Goal: Information Seeking & Learning: Learn about a topic

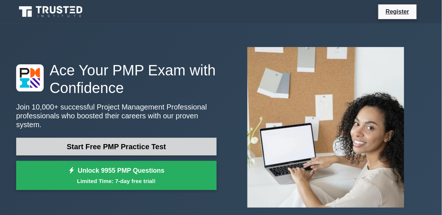
click at [156, 145] on link "Start Free PMP Practice Test" at bounding box center [116, 147] width 200 height 18
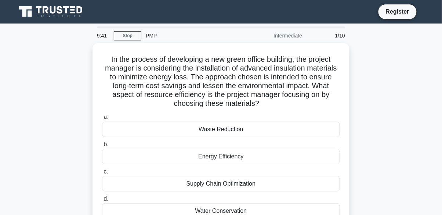
scroll to position [3, 0]
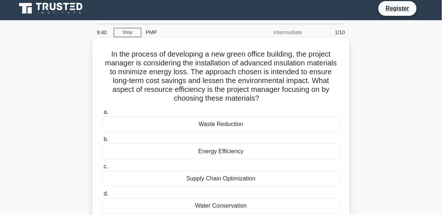
click at [316, 128] on div "Waste Reduction" at bounding box center [221, 123] width 238 height 15
click at [102, 114] on input "a. Waste Reduction" at bounding box center [102, 112] width 0 height 5
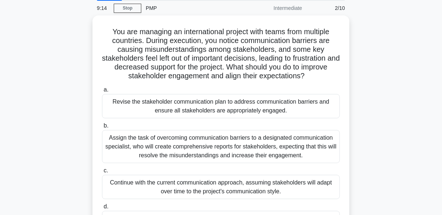
scroll to position [28, 0]
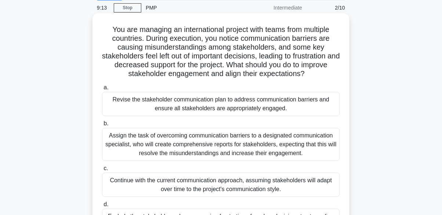
click at [132, 101] on div "Revise the stakeholder communication plan to address communication barriers and…" at bounding box center [221, 104] width 238 height 24
click at [102, 90] on input "a. Revise the stakeholder communication plan to address communication barriers …" at bounding box center [102, 87] width 0 height 5
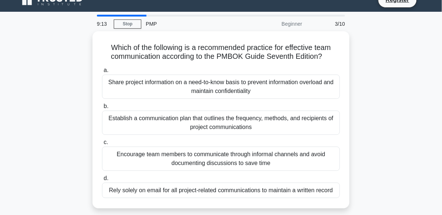
scroll to position [0, 0]
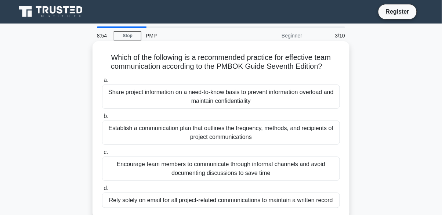
click at [129, 136] on div "Establish a communication plan that outlines the frequency, methods, and recipi…" at bounding box center [221, 132] width 238 height 24
click at [102, 119] on input "b. Establish a communication plan that outlines the frequency, methods, and rec…" at bounding box center [102, 116] width 0 height 5
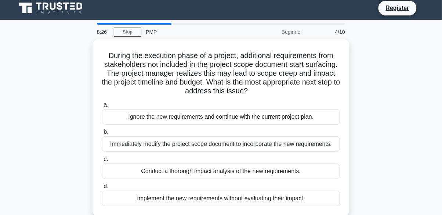
scroll to position [4, 0]
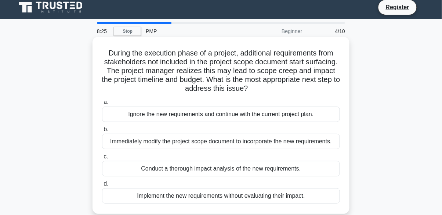
click at [115, 171] on div "Conduct a thorough impact analysis of the new requirements." at bounding box center [221, 168] width 238 height 15
click at [102, 159] on input "c. Conduct a thorough impact analysis of the new requirements." at bounding box center [102, 156] width 0 height 5
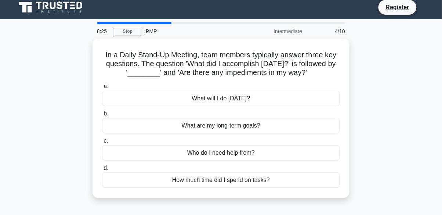
scroll to position [0, 0]
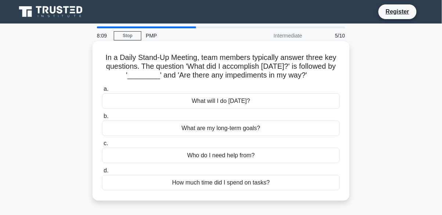
click at [144, 97] on div "What will I do today?" at bounding box center [221, 100] width 238 height 15
click at [102, 91] on input "a. What will I do today?" at bounding box center [102, 89] width 0 height 5
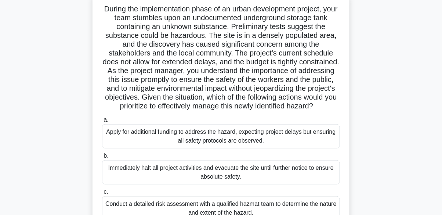
scroll to position [57, 0]
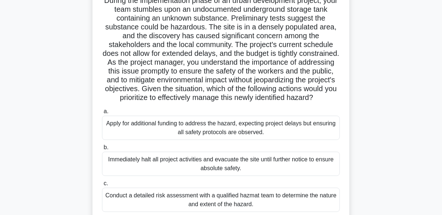
click at [130, 200] on div "Conduct a detailed risk assessment with a qualified hazmat team to determine th…" at bounding box center [221, 200] width 238 height 24
click at [102, 186] on input "c. Conduct a detailed risk assessment with a qualified hazmat team to determine…" at bounding box center [102, 183] width 0 height 5
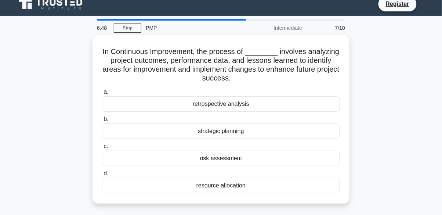
scroll to position [0, 0]
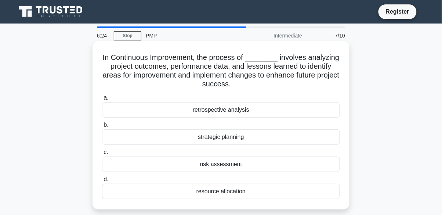
click at [137, 112] on div "retrospective analysis" at bounding box center [221, 109] width 238 height 15
click at [102, 100] on input "a. retrospective analysis" at bounding box center [102, 97] width 0 height 5
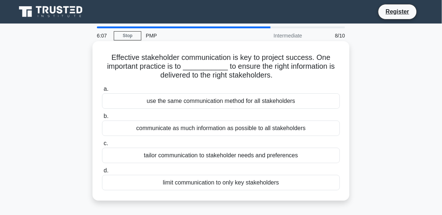
click at [136, 157] on div "tailor communication to stakeholder needs and preferences" at bounding box center [221, 155] width 238 height 15
click at [102, 146] on input "c. tailor communication to stakeholder needs and preferences" at bounding box center [102, 143] width 0 height 5
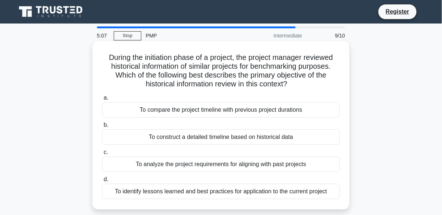
click at [133, 111] on div "To compare the project timeline with previous project durations" at bounding box center [221, 109] width 238 height 15
click at [102, 100] on input "a. To compare the project timeline with previous project durations" at bounding box center [102, 97] width 0 height 5
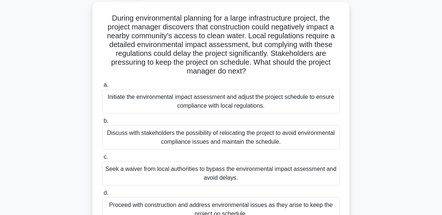
scroll to position [44, 0]
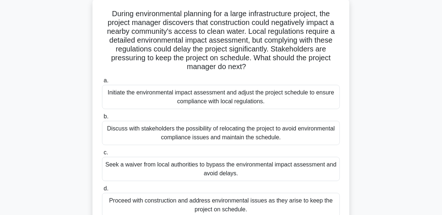
click at [116, 129] on div "Discuss with stakeholders the possibility of relocating the project to avoid en…" at bounding box center [221, 133] width 238 height 24
click at [102, 119] on input "b. Discuss with stakeholders the possibility of relocating the project to avoid…" at bounding box center [102, 116] width 0 height 5
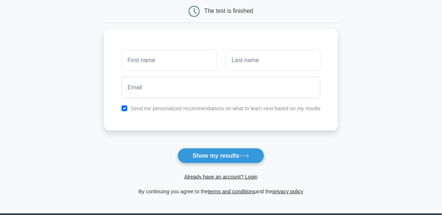
scroll to position [75, 0]
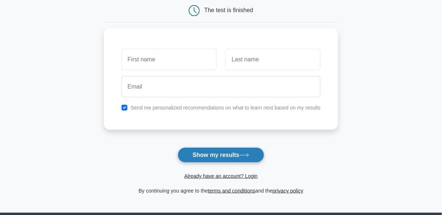
click at [196, 153] on button "Show my results" at bounding box center [221, 154] width 87 height 15
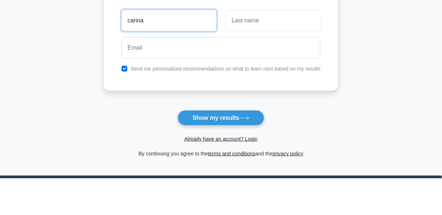
type input "carina"
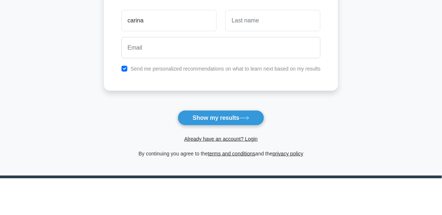
click at [123, 101] on div "carina Send me personalized recommendations on what to learn next based on my r…" at bounding box center [221, 76] width 234 height 101
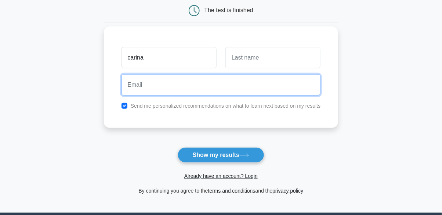
click at [146, 84] on input "email" at bounding box center [220, 84] width 199 height 21
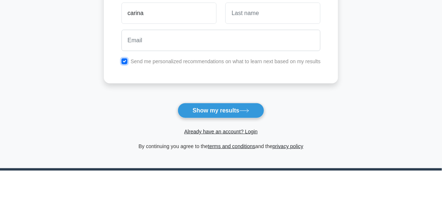
click at [124, 106] on input "checkbox" at bounding box center [124, 106] width 6 height 6
checkbox input "false"
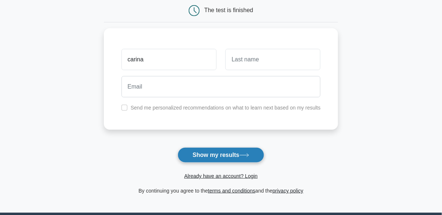
click at [179, 154] on button "Show my results" at bounding box center [221, 154] width 87 height 15
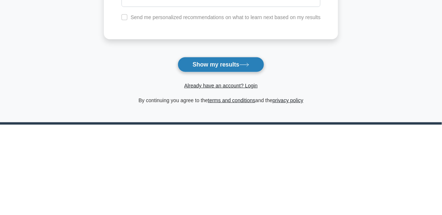
type input "n"
click at [195, 156] on button "Show my results" at bounding box center [221, 154] width 87 height 15
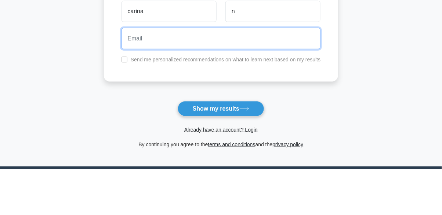
click at [141, 90] on input "email" at bounding box center [220, 84] width 199 height 21
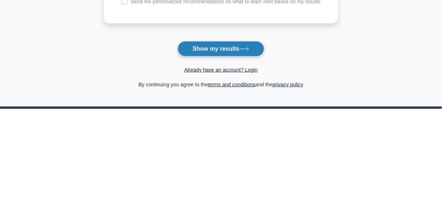
type input "tykman@gmail.com"
click at [199, 155] on button "Show my results" at bounding box center [221, 154] width 87 height 15
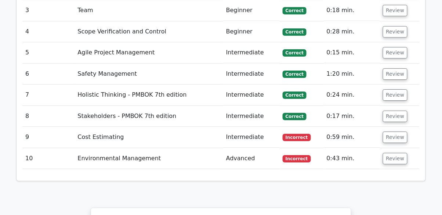
scroll to position [1128, 0]
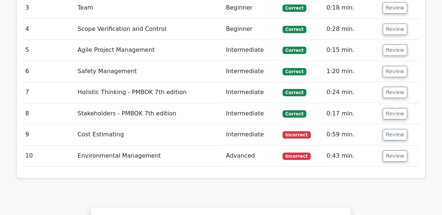
click at [99, 124] on td "Cost Estimating" at bounding box center [148, 134] width 148 height 21
click at [95, 124] on td "Cost Estimating" at bounding box center [148, 134] width 148 height 21
click at [96, 124] on td "Cost Estimating" at bounding box center [148, 134] width 148 height 21
click at [95, 124] on td "Cost Estimating" at bounding box center [148, 134] width 148 height 21
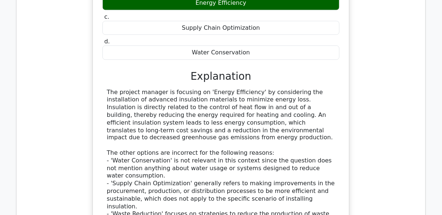
scroll to position [801, 0]
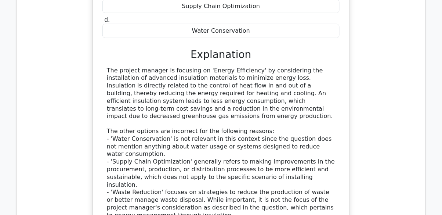
scroll to position [836, 0]
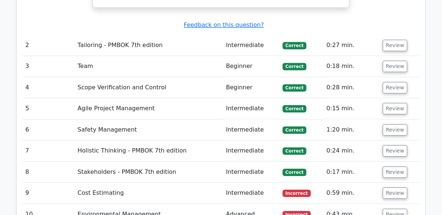
scroll to position [1067, 0]
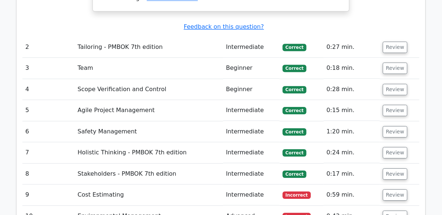
click at [230, 205] on td "Advanced" at bounding box center [251, 215] width 57 height 21
click at [393, 189] on button "Review" at bounding box center [395, 194] width 25 height 11
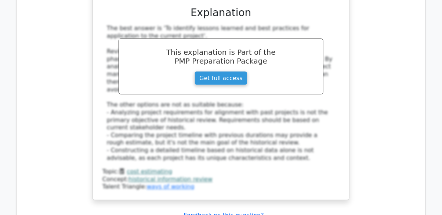
scroll to position [1441, 0]
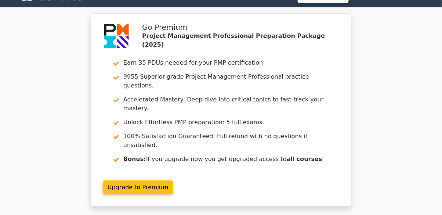
scroll to position [0, 0]
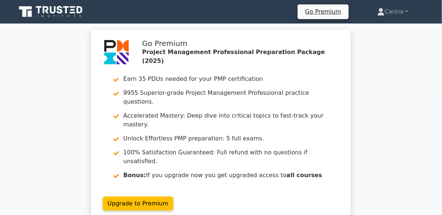
click at [62, 12] on icon at bounding box center [60, 10] width 6 height 8
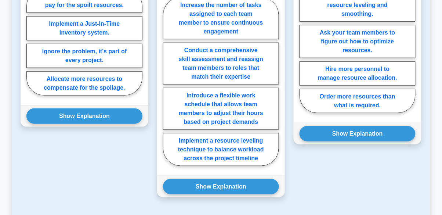
scroll to position [745, 0]
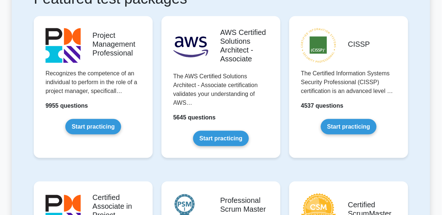
scroll to position [153, 0]
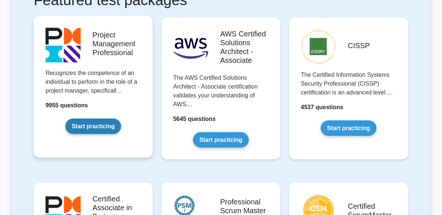
click at [119, 119] on link "Start practicing" at bounding box center [92, 126] width 55 height 15
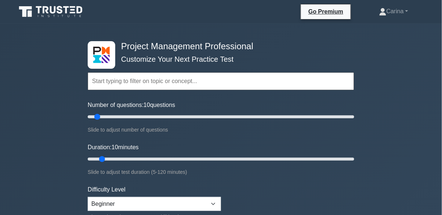
click at [221, 84] on input "text" at bounding box center [221, 81] width 266 height 18
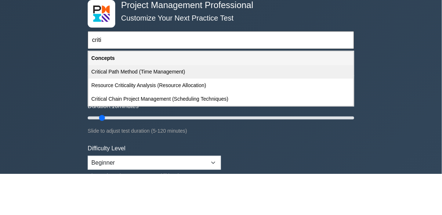
click at [228, 111] on div "Critical Path Method (Time Management)" at bounding box center [220, 113] width 265 height 14
type input "Critical Path Method (Time Management)"
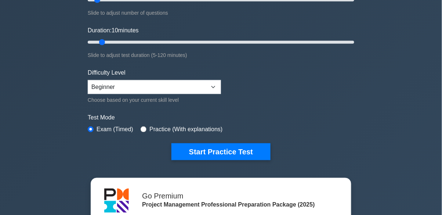
scroll to position [118, 0]
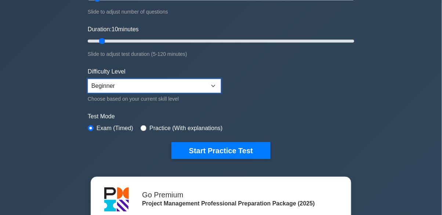
click at [117, 79] on select "Beginner Intermediate Expert" at bounding box center [154, 86] width 133 height 14
click at [145, 157] on div "Start Practice Test" at bounding box center [221, 150] width 266 height 17
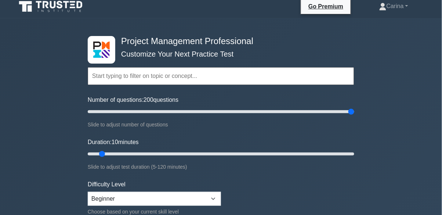
scroll to position [3, 0]
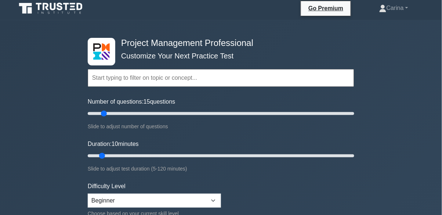
type input "15"
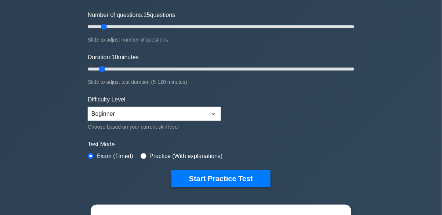
scroll to position [104, 0]
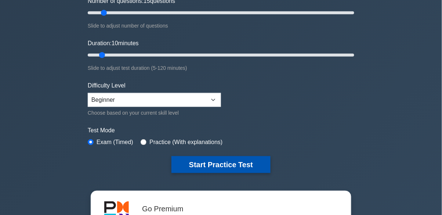
click at [190, 165] on button "Start Practice Test" at bounding box center [220, 164] width 99 height 17
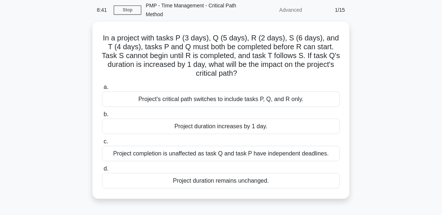
scroll to position [29, 0]
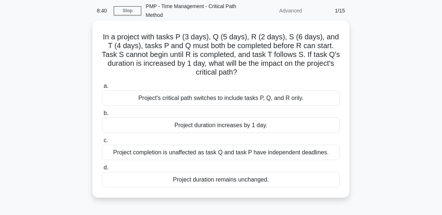
click at [302, 124] on div "Project duration increases by 1 day." at bounding box center [221, 124] width 238 height 15
click at [102, 116] on input "b. Project duration increases by 1 day." at bounding box center [102, 113] width 0 height 5
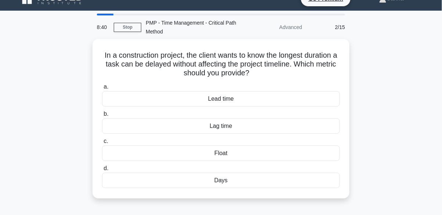
scroll to position [0, 0]
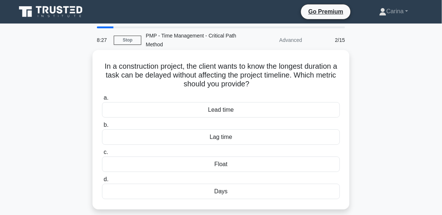
click at [269, 167] on div "Float" at bounding box center [221, 163] width 238 height 15
click at [102, 154] on input "c. Float" at bounding box center [102, 152] width 0 height 5
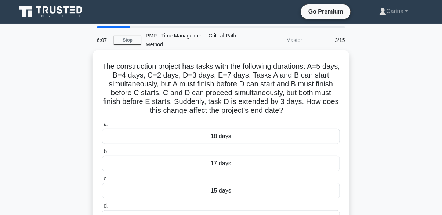
click at [302, 130] on div "18 days" at bounding box center [221, 135] width 238 height 15
click at [102, 127] on input "a. 18 days" at bounding box center [102, 124] width 0 height 5
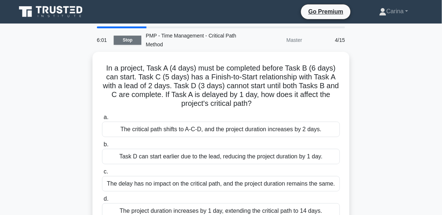
click at [132, 40] on link "Stop" at bounding box center [128, 40] width 28 height 9
